Goal: Transaction & Acquisition: Purchase product/service

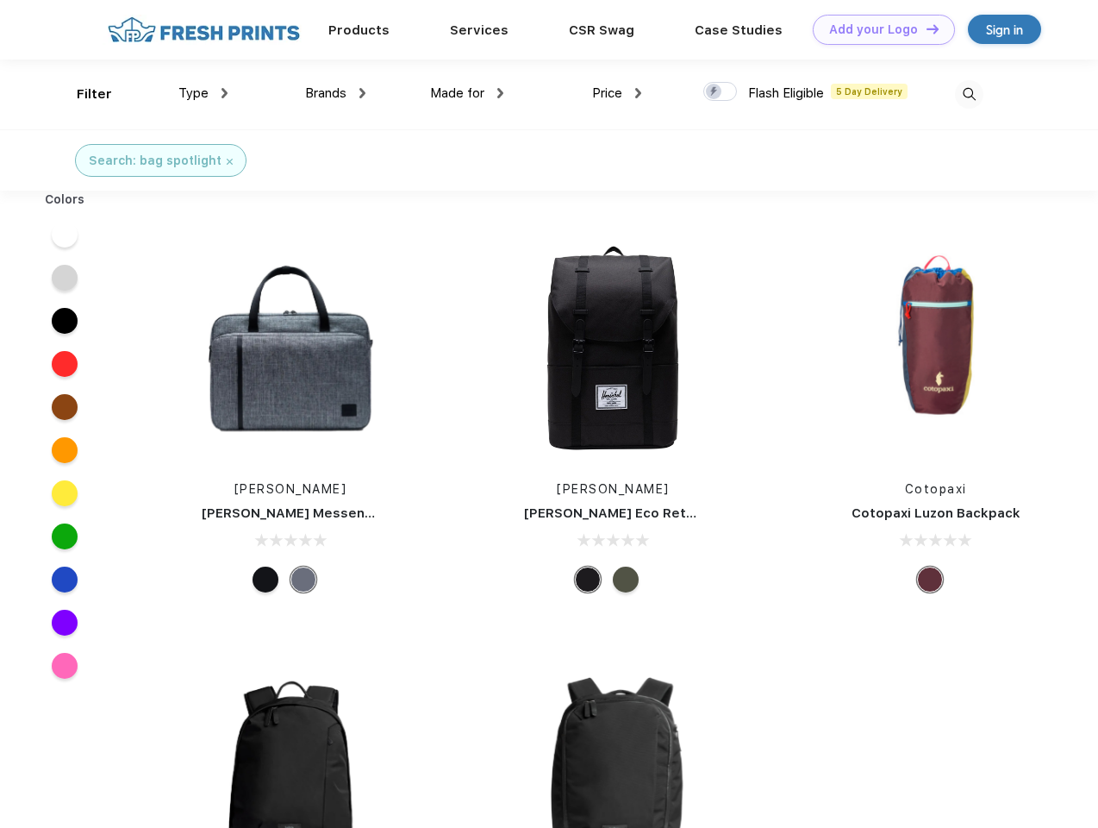
scroll to position [1, 0]
click at [878, 29] on link "Add your Logo Design Tool" at bounding box center [884, 30] width 142 height 30
click at [0, 0] on div "Design Tool" at bounding box center [0, 0] width 0 height 0
click at [925, 28] on link "Add your Logo Design Tool" at bounding box center [884, 30] width 142 height 30
click at [83, 94] on div "Filter" at bounding box center [94, 94] width 35 height 20
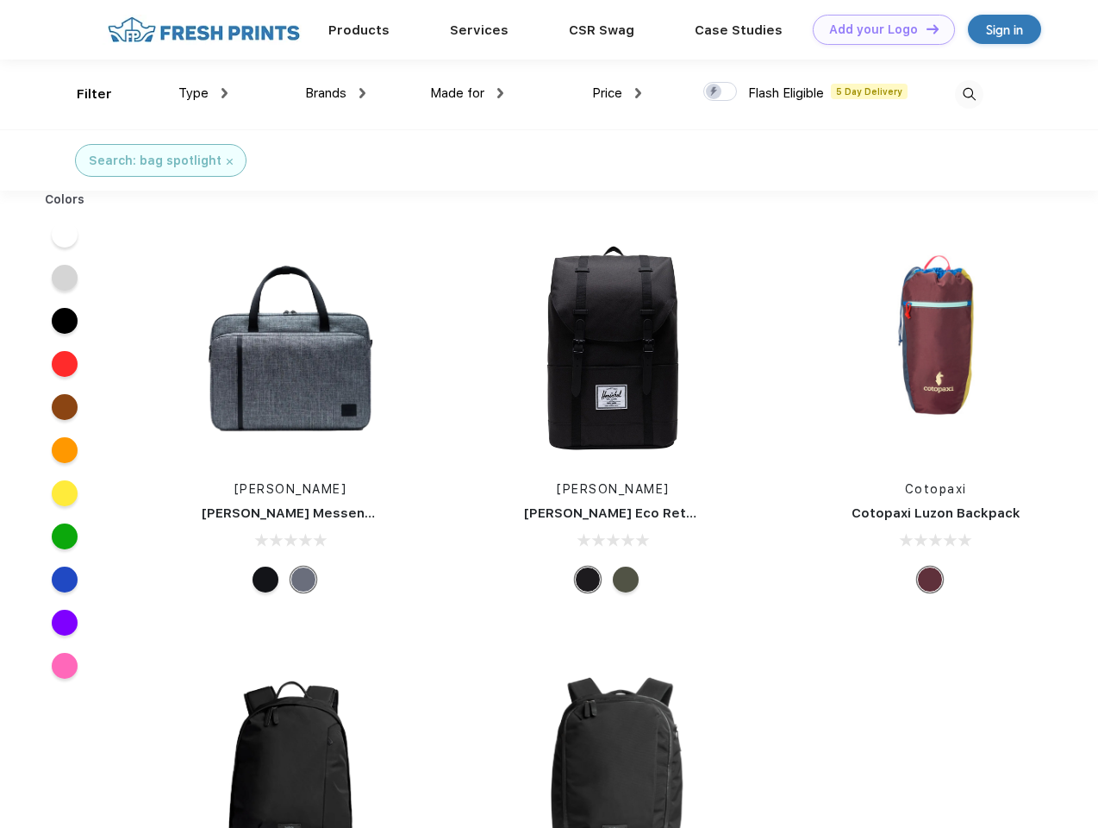
click at [203, 93] on span "Type" at bounding box center [193, 93] width 30 height 16
click at [335, 93] on span "Brands" at bounding box center [325, 93] width 41 height 16
click at [467, 93] on span "Made for" at bounding box center [457, 93] width 54 height 16
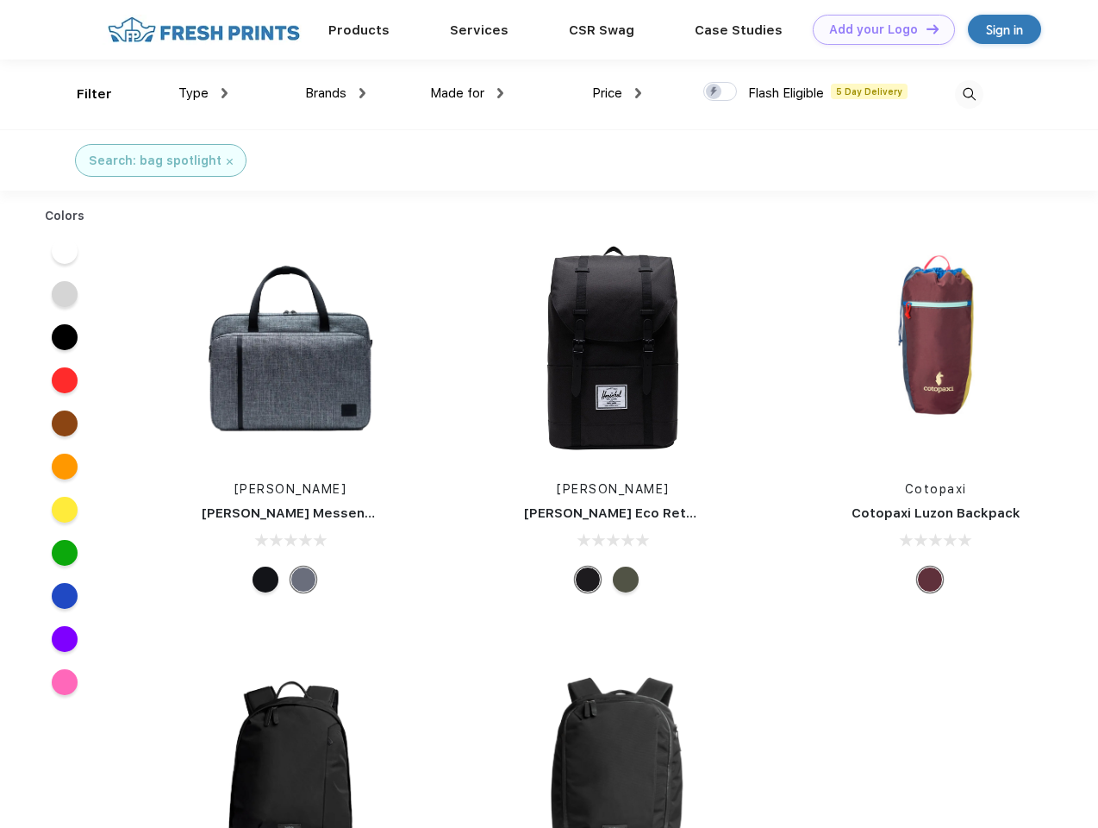
click at [617, 93] on span "Price" at bounding box center [607, 93] width 30 height 16
click at [721, 92] on div at bounding box center [720, 91] width 34 height 19
click at [715, 92] on input "checkbox" at bounding box center [708, 86] width 11 height 11
click at [969, 94] on img at bounding box center [969, 94] width 28 height 28
